Goal: Information Seeking & Learning: Learn about a topic

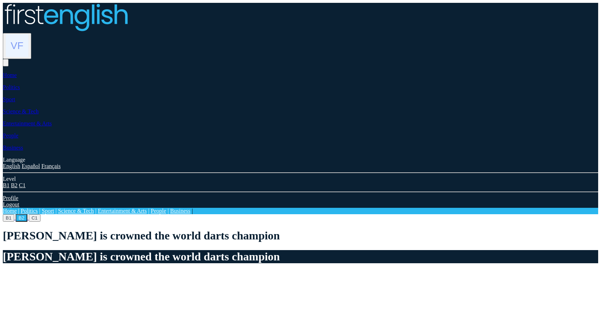
click at [41, 214] on button "C1" at bounding box center [35, 217] width 12 height 7
click at [14, 214] on button "B1" at bounding box center [8, 217] width 11 height 7
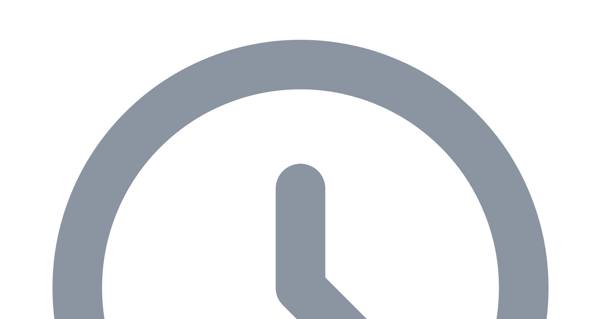
scroll to position [284, 0]
